Goal: Information Seeking & Learning: Learn about a topic

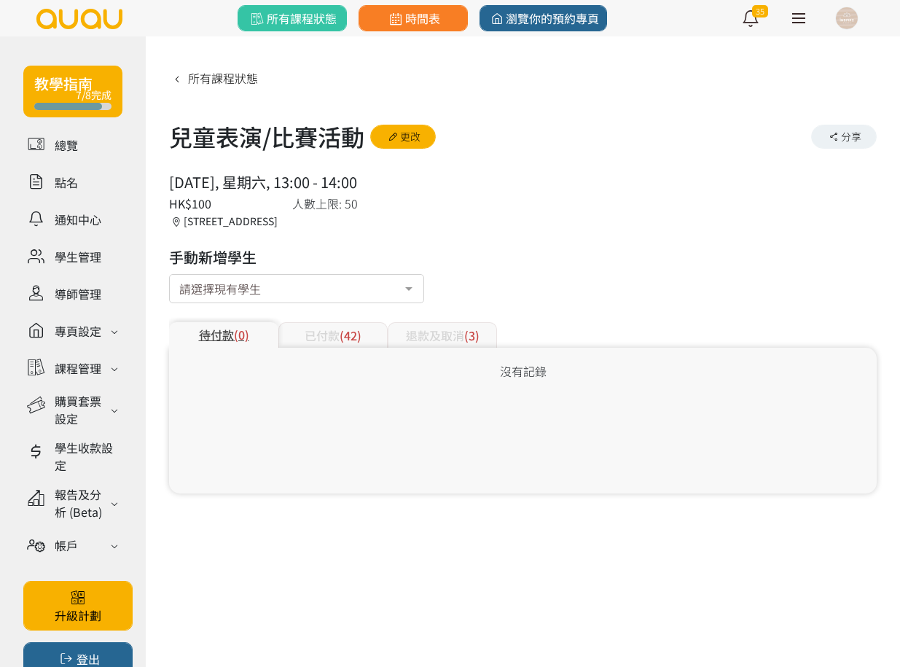
click at [326, 344] on div "已付款 (42)" at bounding box center [332, 335] width 109 height 26
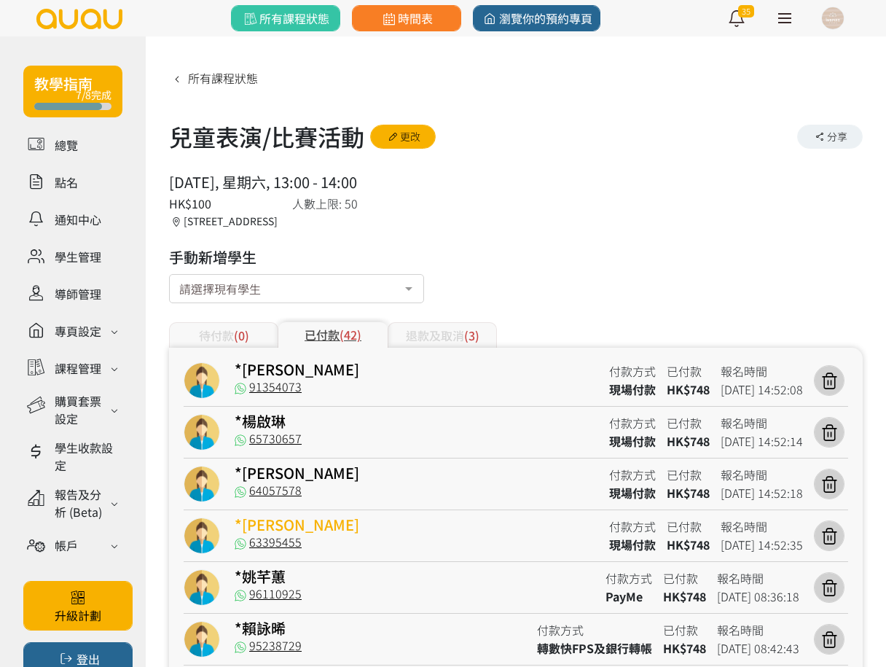
click at [291, 525] on link "*[PERSON_NAME]" at bounding box center [297, 524] width 125 height 21
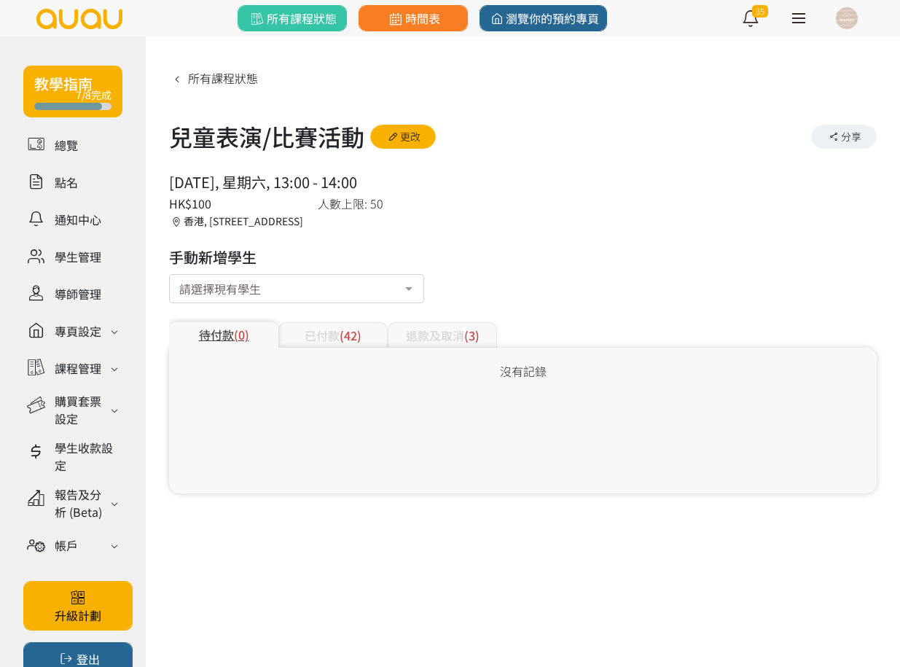
click at [328, 334] on div "已付款 (42)" at bounding box center [332, 335] width 109 height 26
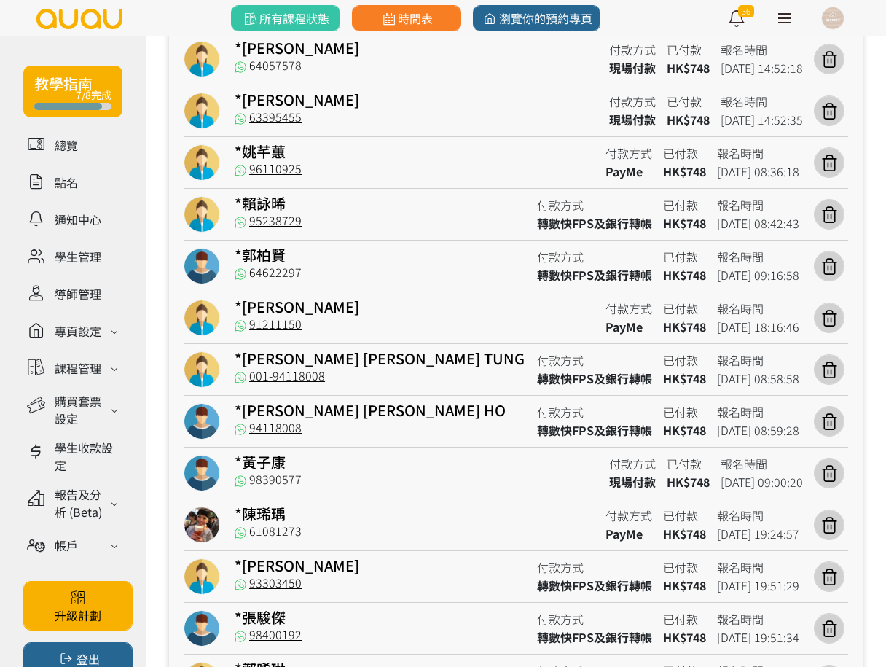
scroll to position [455, 0]
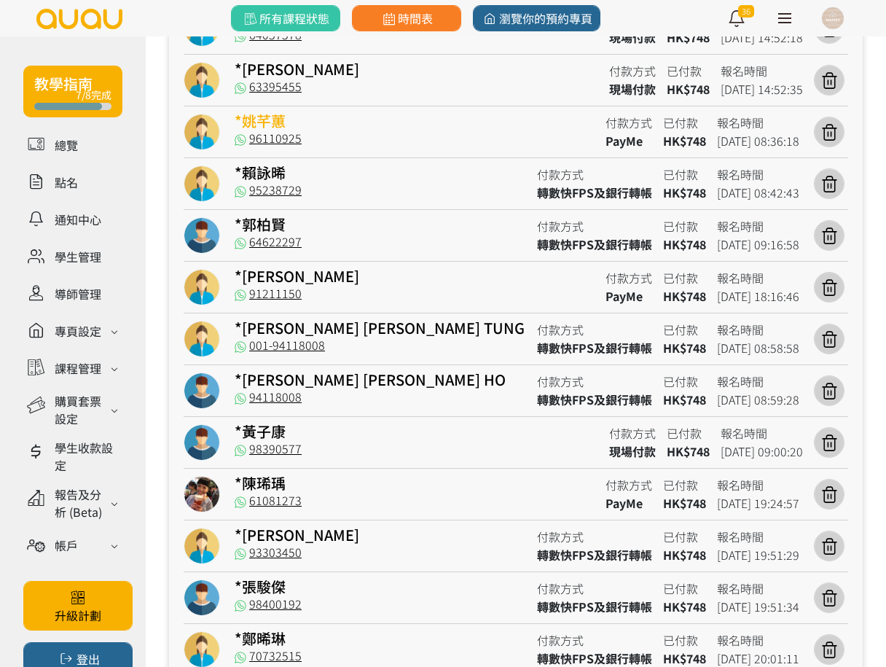
click at [268, 117] on link "*姚芊蕙" at bounding box center [260, 120] width 51 height 21
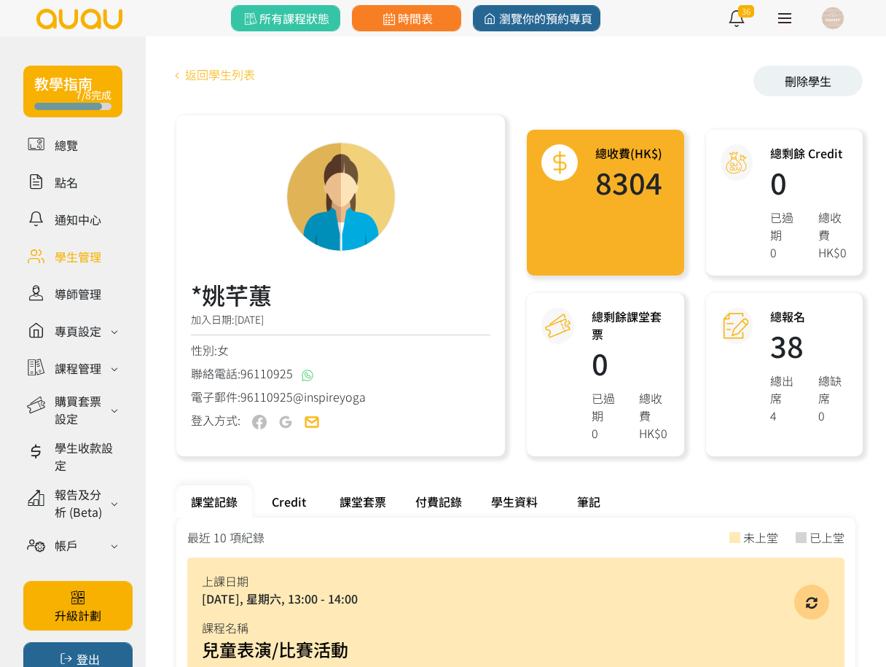
click at [179, 71] on icon at bounding box center [177, 75] width 16 height 12
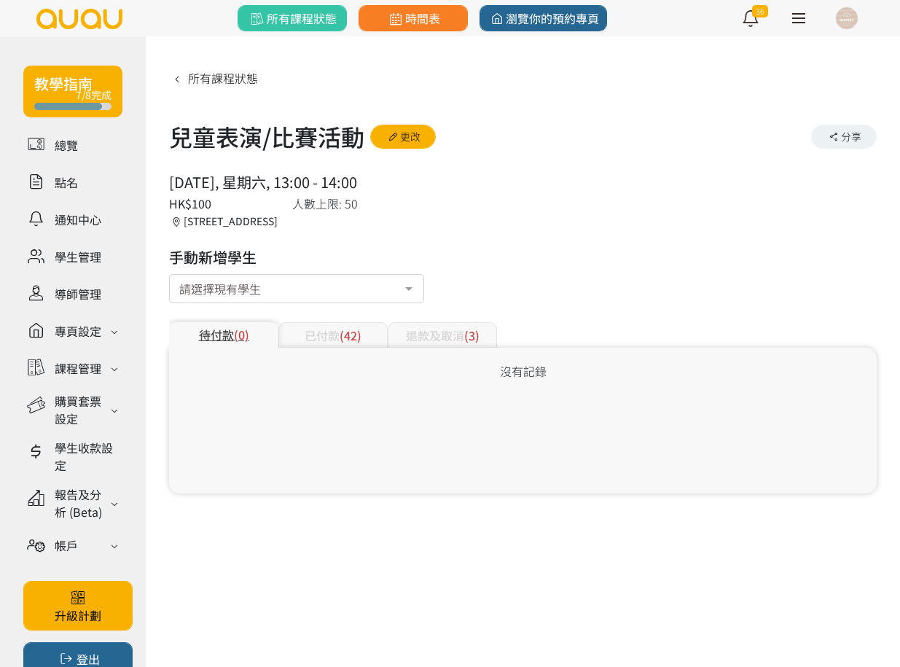
click at [329, 329] on div "已付款 (42)" at bounding box center [332, 335] width 109 height 26
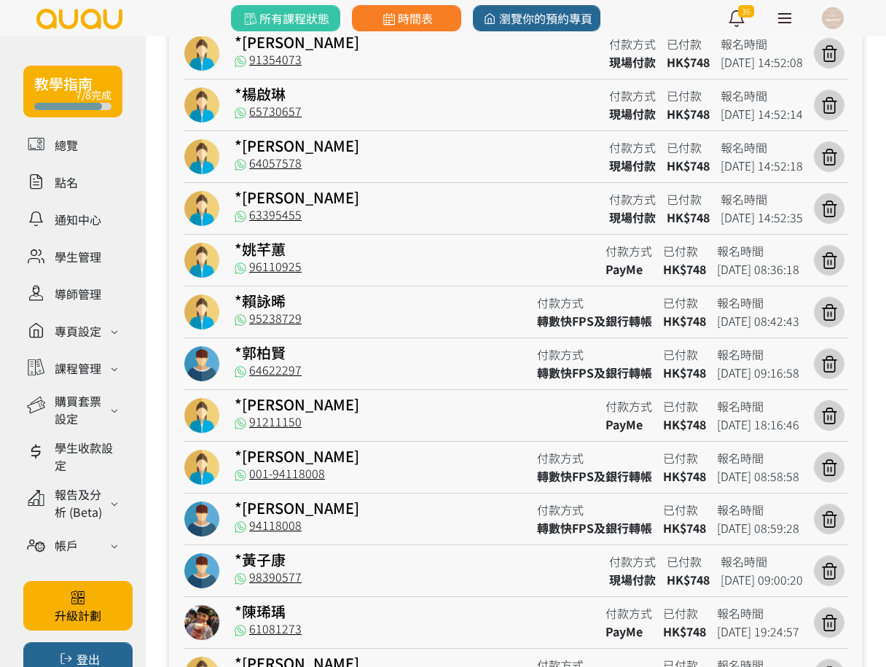
scroll to position [364, 0]
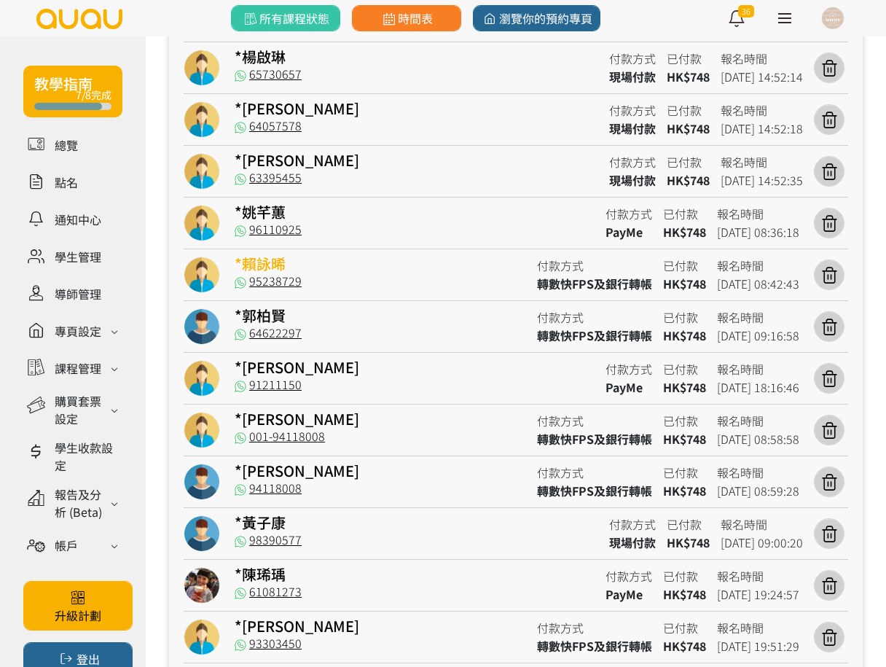
click at [265, 256] on link "*賴詠晞" at bounding box center [260, 263] width 51 height 21
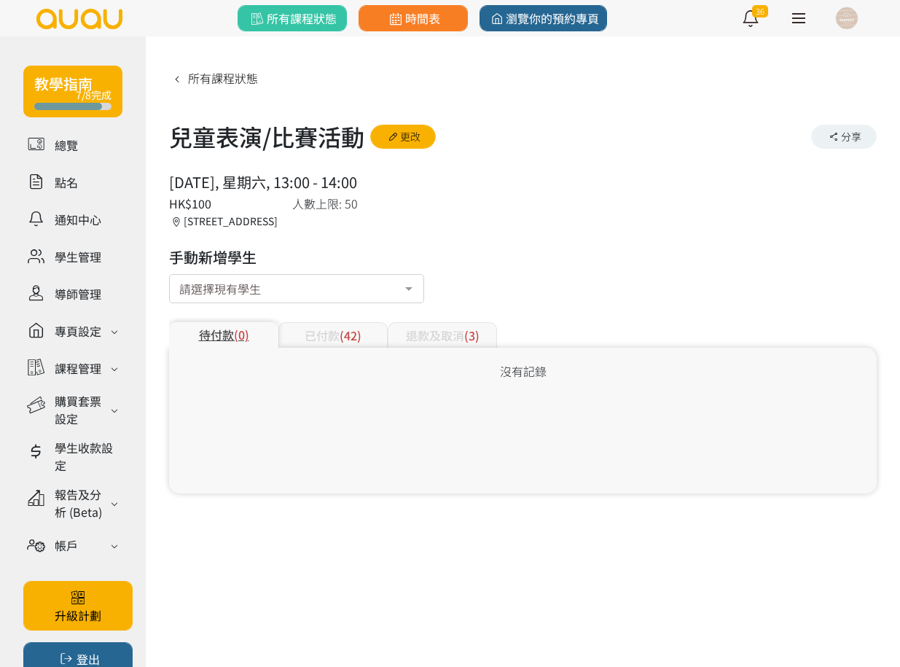
click at [297, 334] on div "已付款 (42)" at bounding box center [332, 335] width 109 height 26
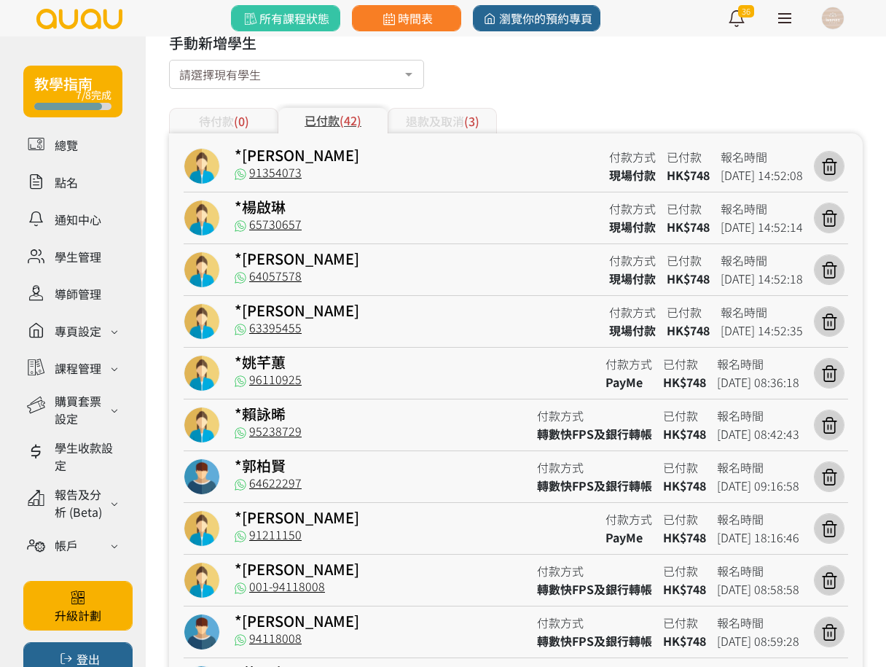
scroll to position [455, 0]
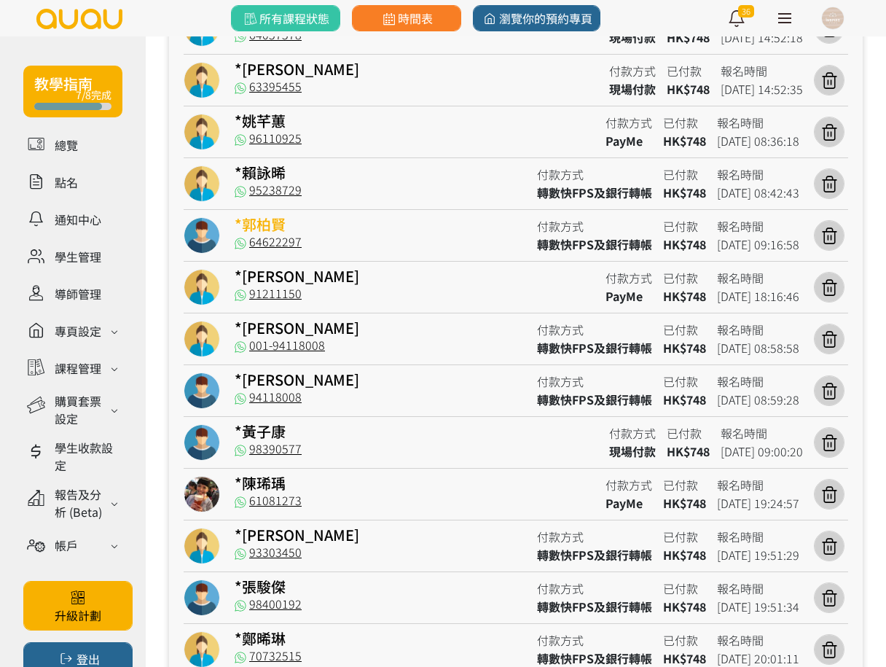
click at [270, 223] on link "*郭柏賢" at bounding box center [260, 224] width 51 height 21
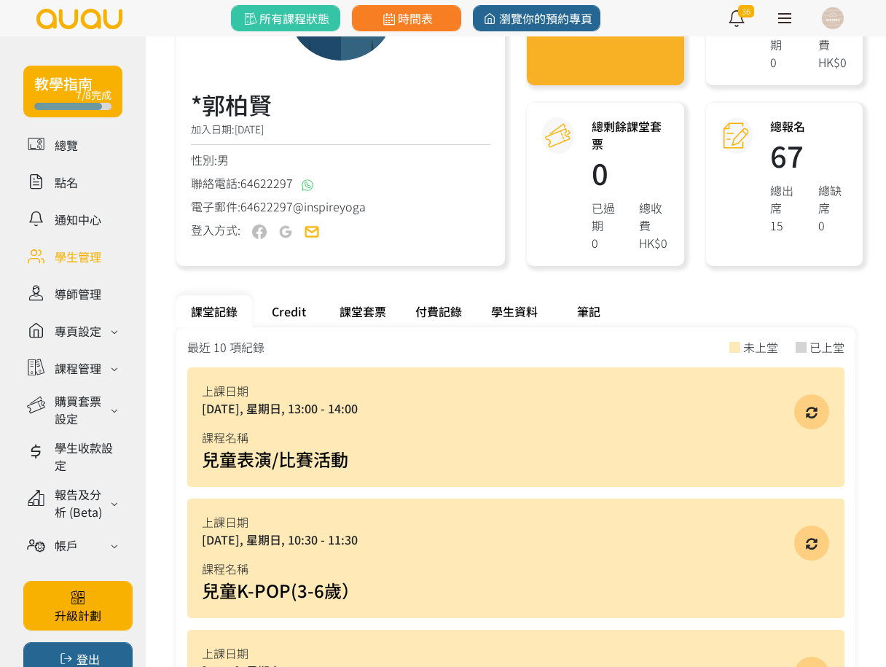
scroll to position [364, 0]
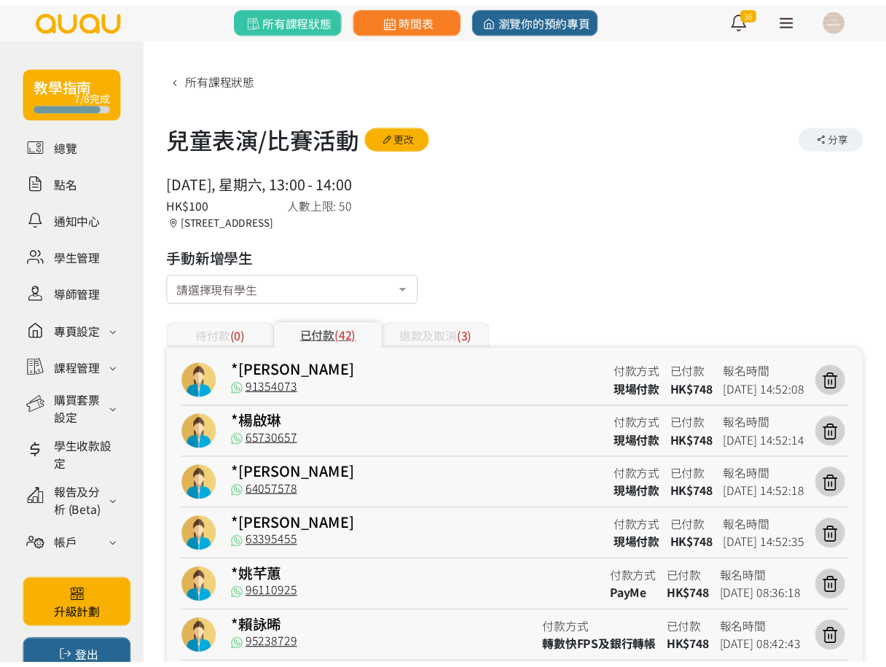
scroll to position [364, 0]
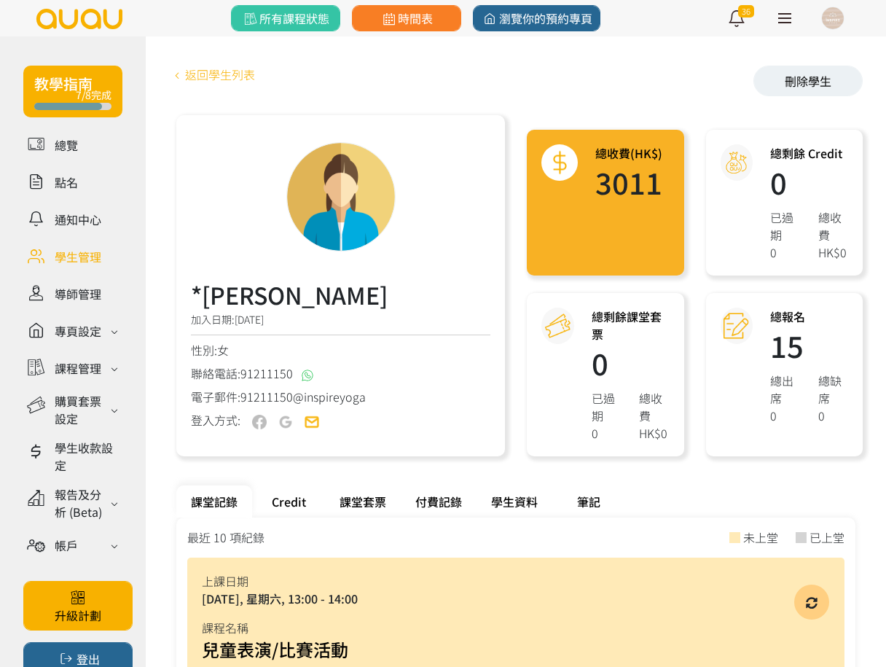
click at [187, 79] on link "返回學生列表" at bounding box center [212, 74] width 86 height 17
click at [219, 78] on link "返回學生列表" at bounding box center [212, 74] width 86 height 17
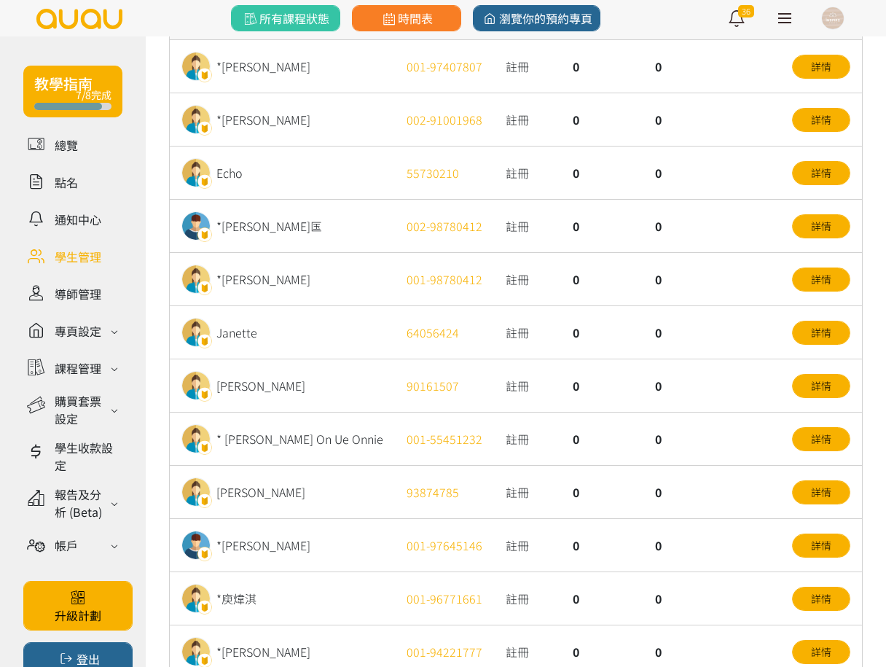
scroll to position [407, 0]
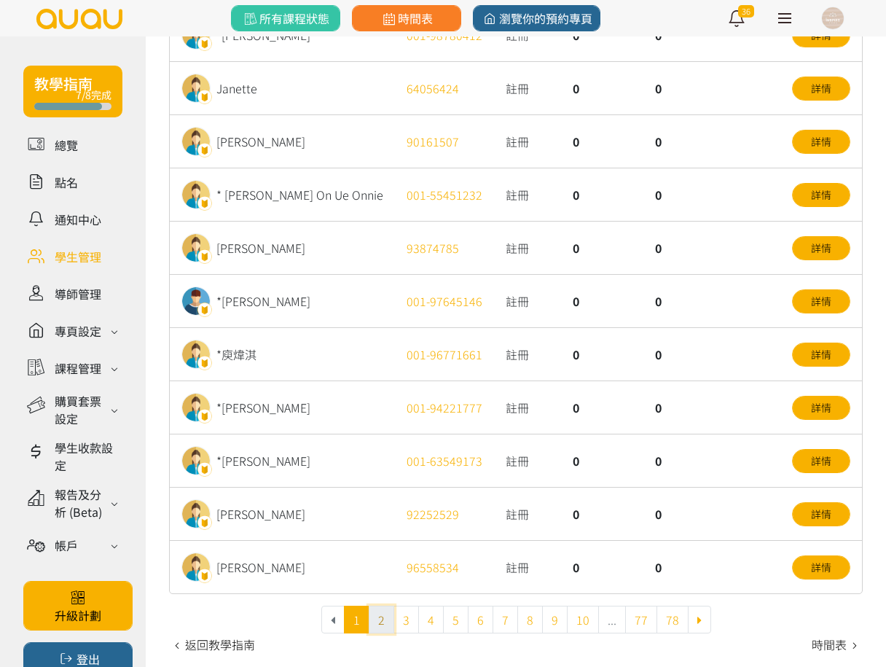
click at [377, 616] on link "2" at bounding box center [382, 620] width 26 height 28
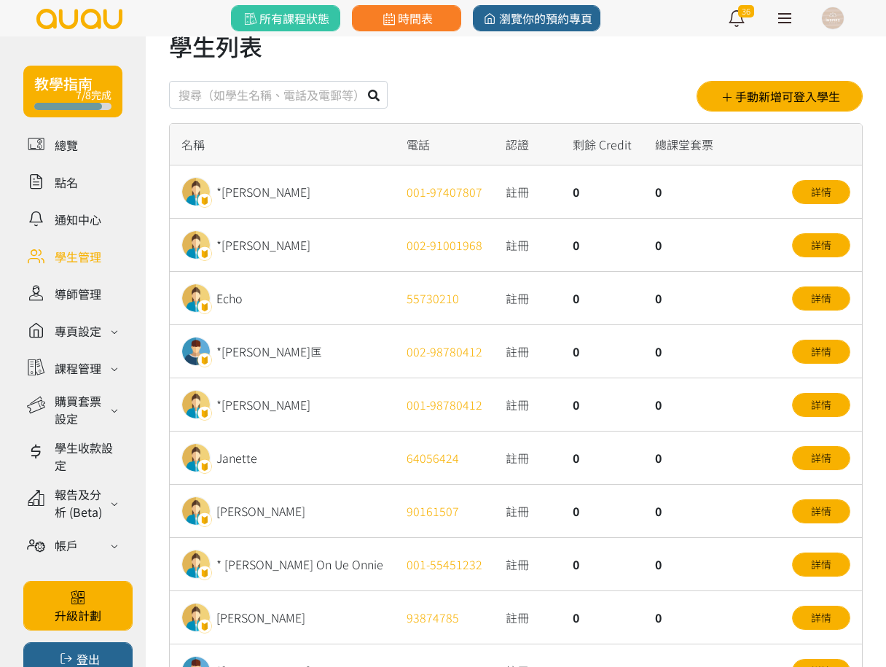
scroll to position [0, 0]
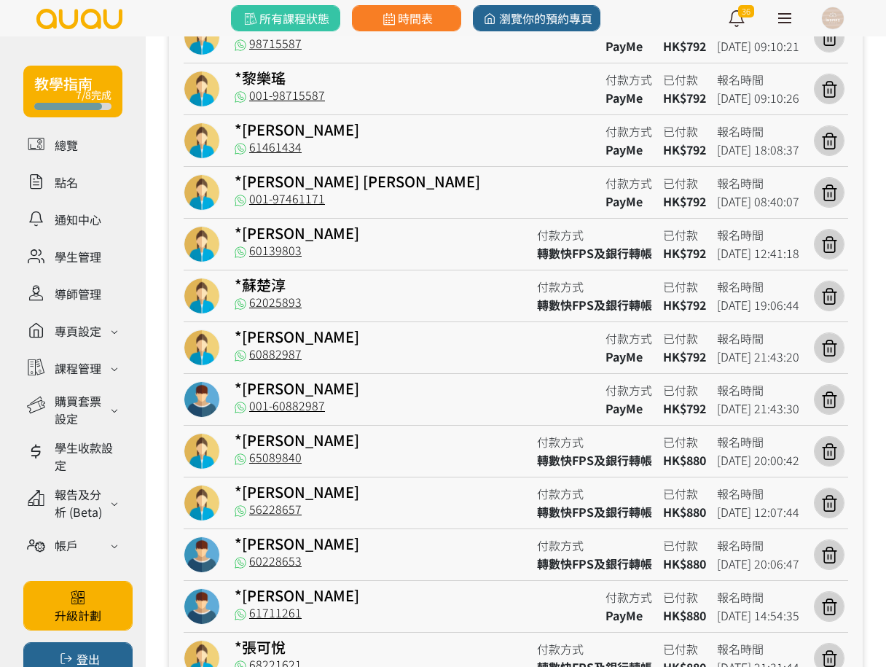
scroll to position [1822, 0]
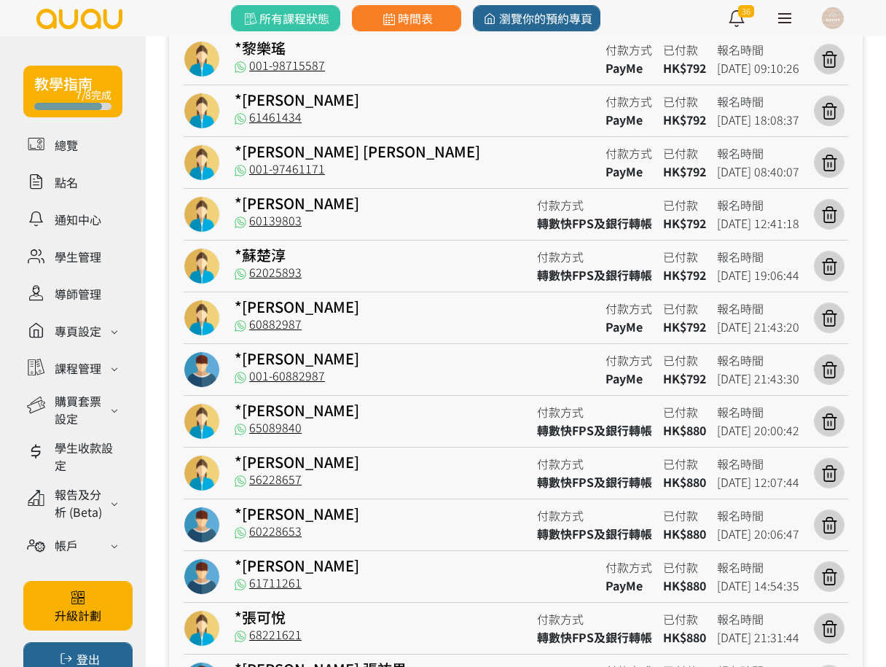
click at [204, 56] on div at bounding box center [202, 59] width 36 height 36
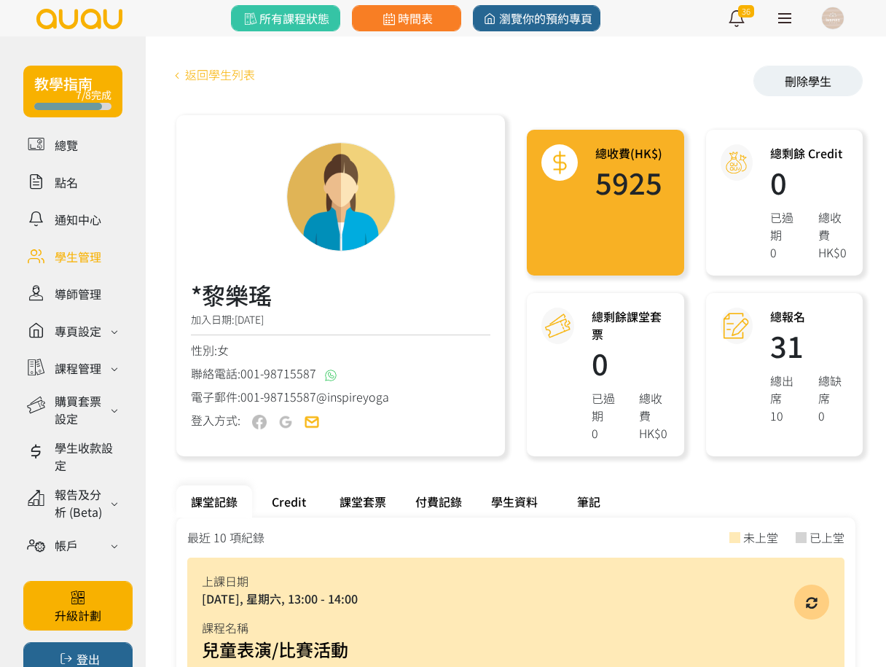
click at [205, 71] on link "返回學生列表" at bounding box center [212, 74] width 86 height 17
